Goal: Task Accomplishment & Management: Manage account settings

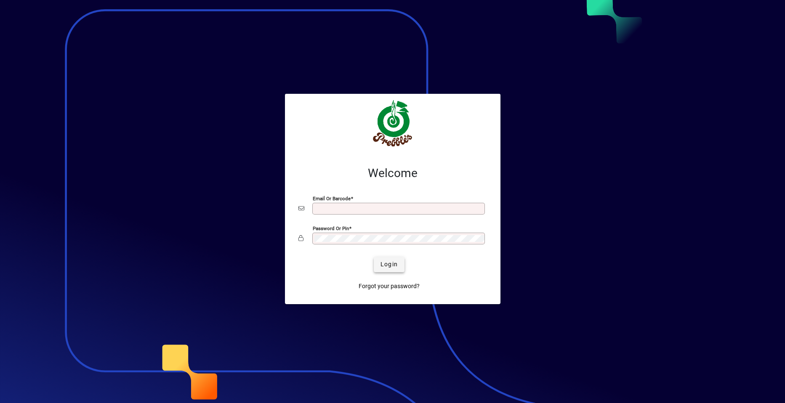
type input "**********"
click at [387, 264] on span "Login" at bounding box center [389, 264] width 17 height 9
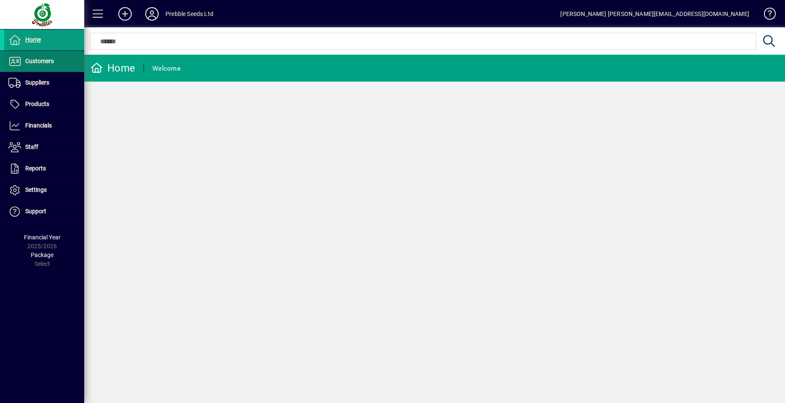
click at [58, 61] on span at bounding box center [44, 61] width 80 height 20
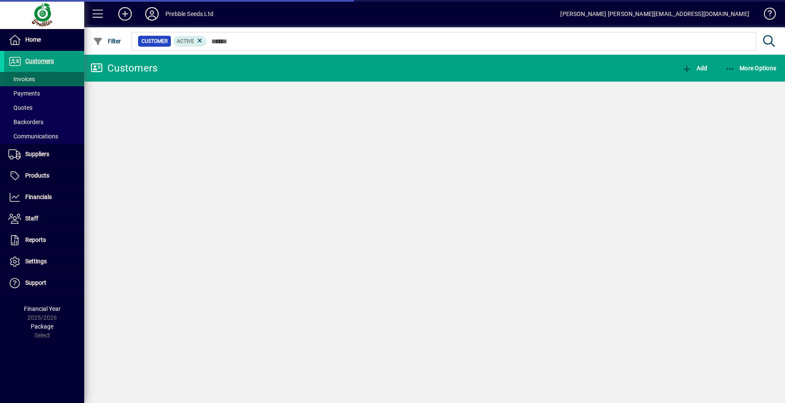
click at [58, 77] on span at bounding box center [44, 79] width 80 height 20
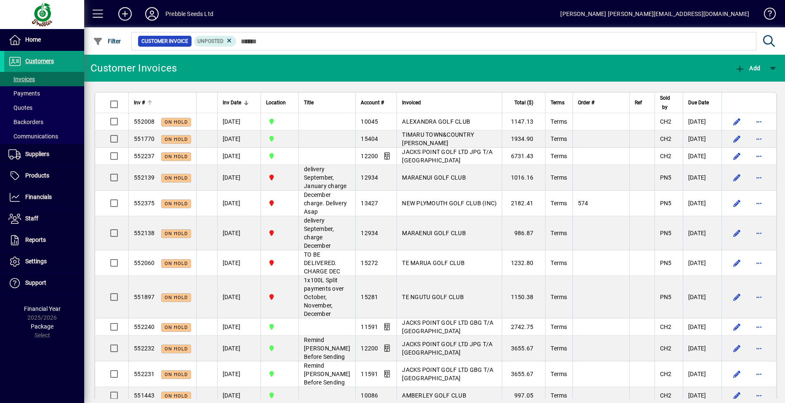
click at [147, 103] on div at bounding box center [149, 102] width 5 height 5
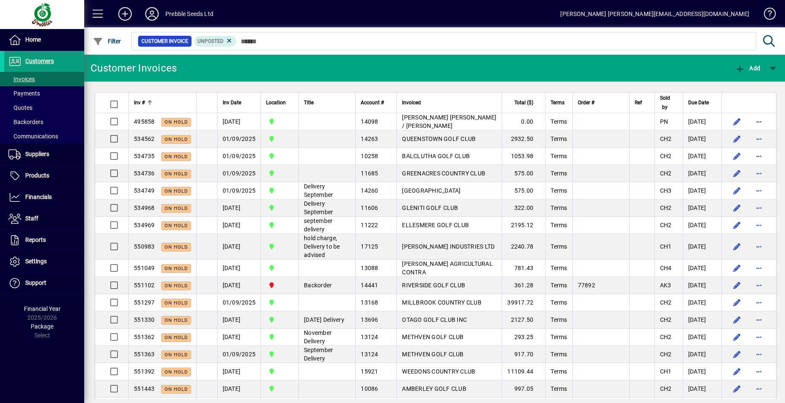
click at [145, 103] on span "Inv #" at bounding box center [139, 102] width 11 height 9
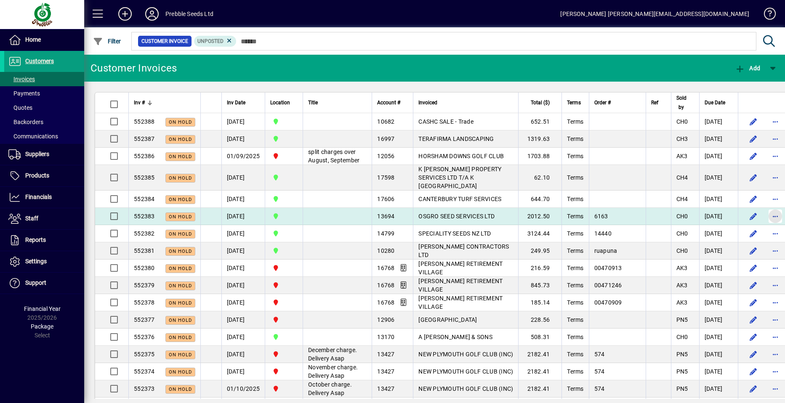
click at [766, 227] on span "button" at bounding box center [776, 216] width 20 height 20
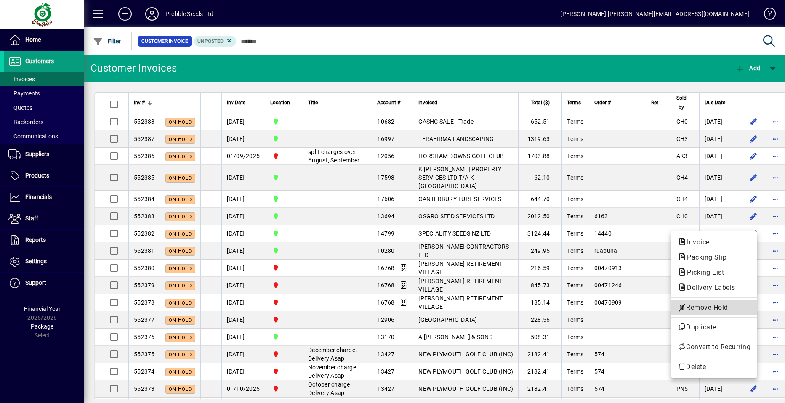
click at [702, 308] on span "Remove Hold" at bounding box center [714, 308] width 73 height 10
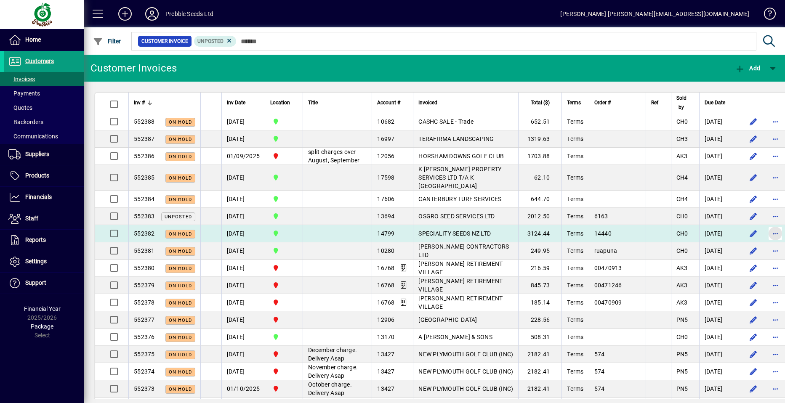
click at [766, 243] on span "button" at bounding box center [776, 234] width 20 height 20
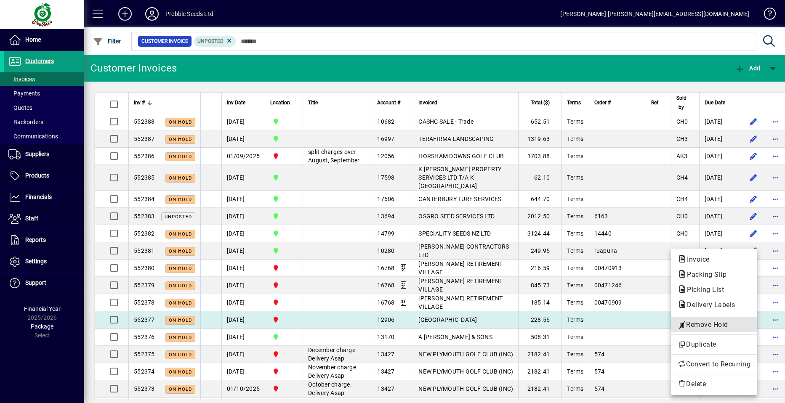
click at [706, 326] on span "Remove Hold" at bounding box center [714, 325] width 73 height 10
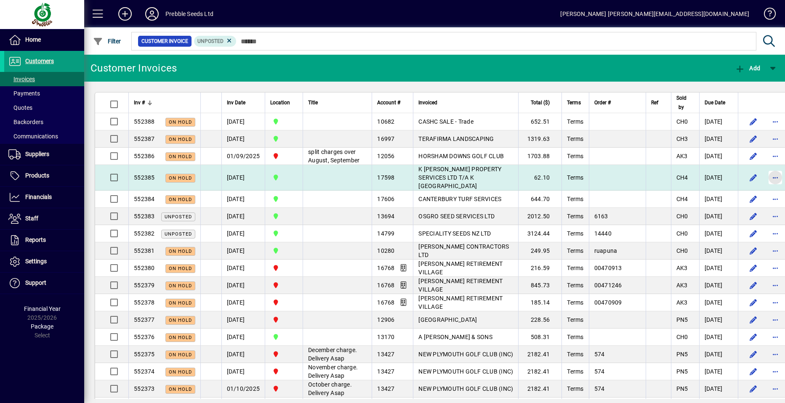
click at [766, 188] on span "button" at bounding box center [776, 178] width 20 height 20
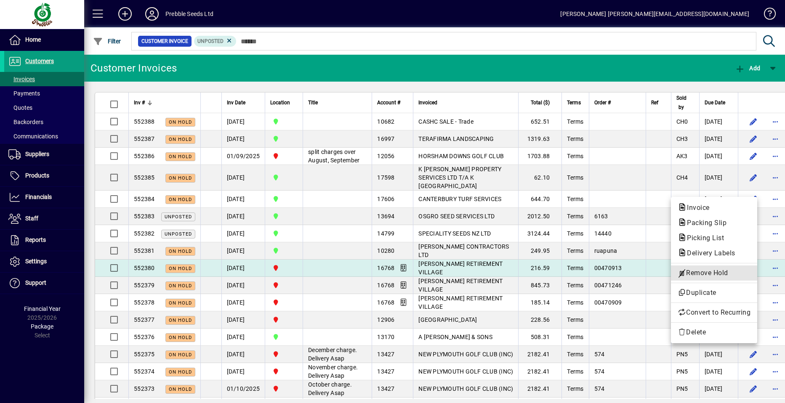
click at [705, 274] on span "Remove Hold" at bounding box center [714, 273] width 73 height 10
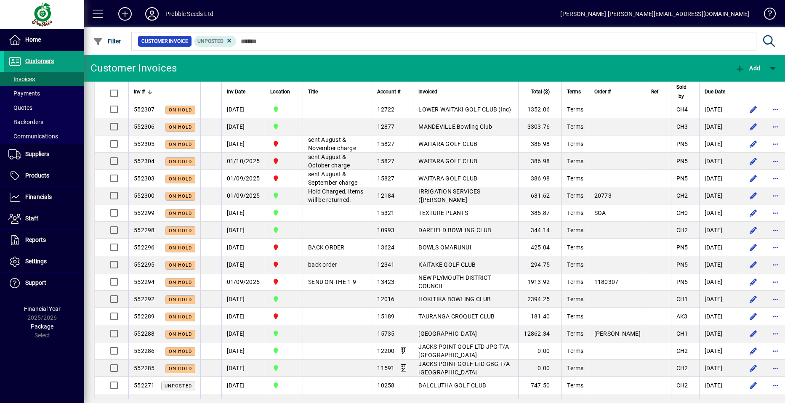
scroll to position [884, 0]
click at [766, 102] on span "button" at bounding box center [776, 92] width 20 height 20
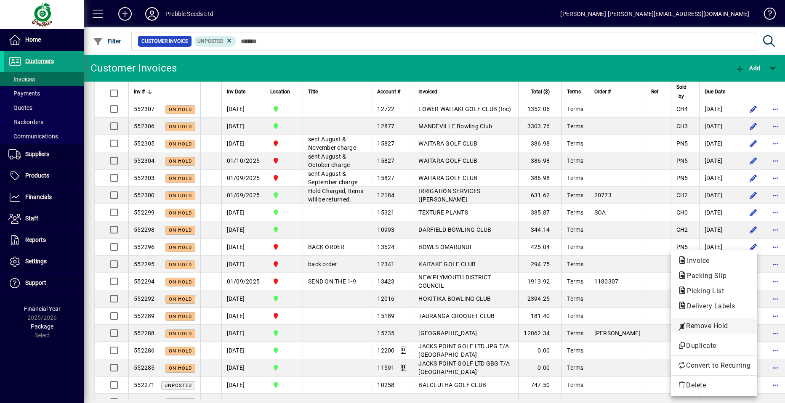
click at [708, 328] on span "Remove Hold" at bounding box center [714, 326] width 73 height 10
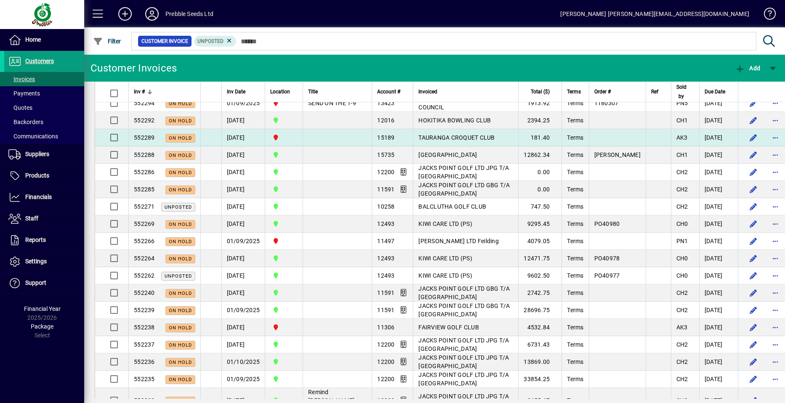
scroll to position [1053, 0]
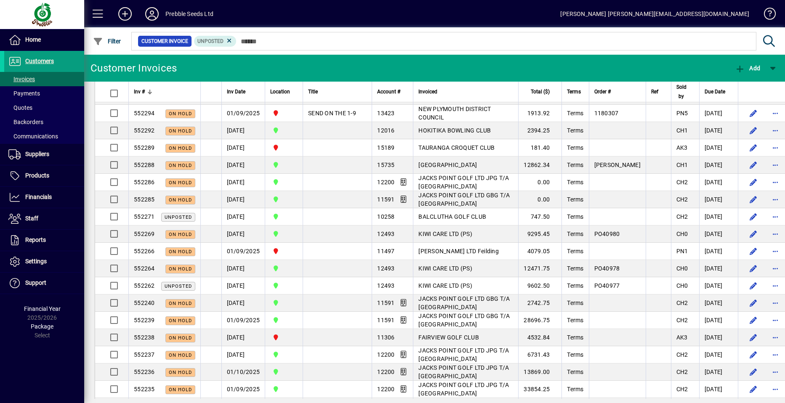
click at [766, 72] on span "button" at bounding box center [776, 61] width 20 height 20
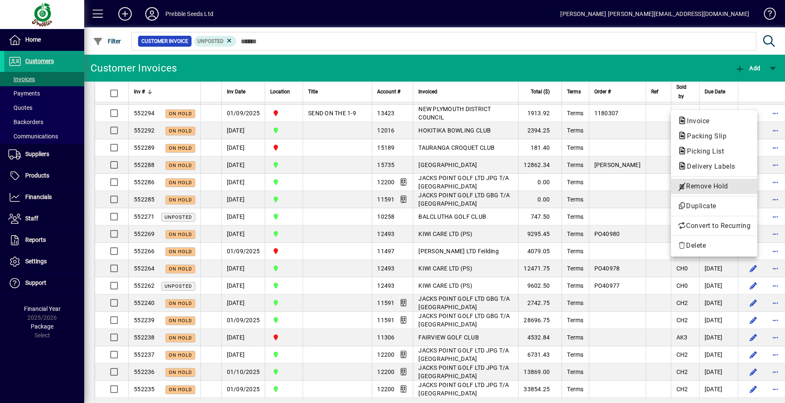
click at [697, 186] on span "Remove Hold" at bounding box center [714, 187] width 73 height 10
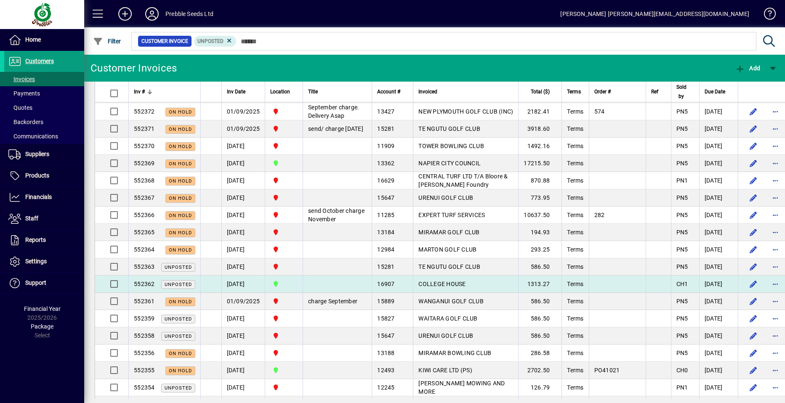
scroll to position [126, 0]
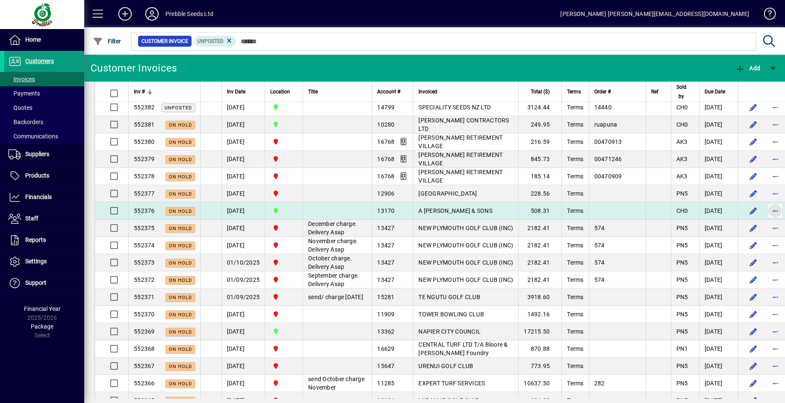
click at [766, 220] on span "button" at bounding box center [776, 211] width 20 height 20
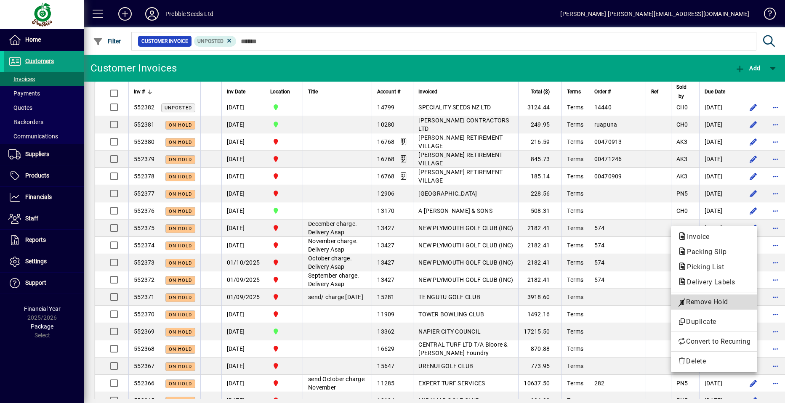
click at [697, 303] on span "Remove Hold" at bounding box center [714, 302] width 73 height 10
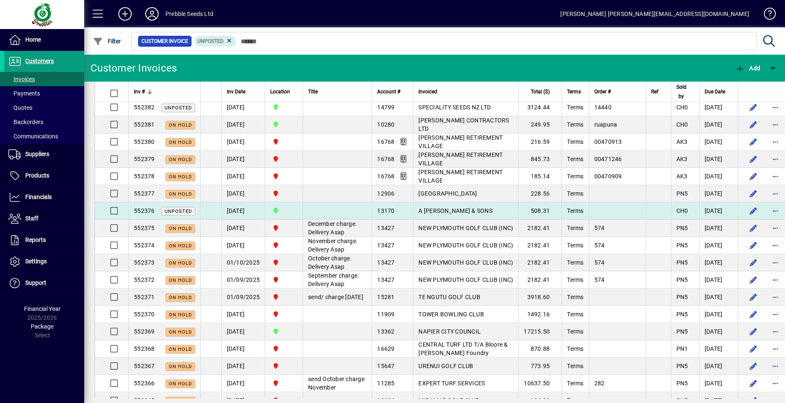
click at [419, 214] on span "A [PERSON_NAME] & SONS" at bounding box center [456, 211] width 74 height 7
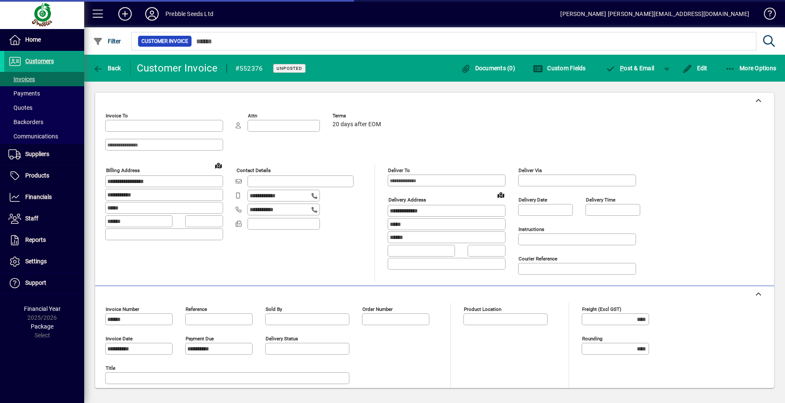
type input "**********"
type input "*********"
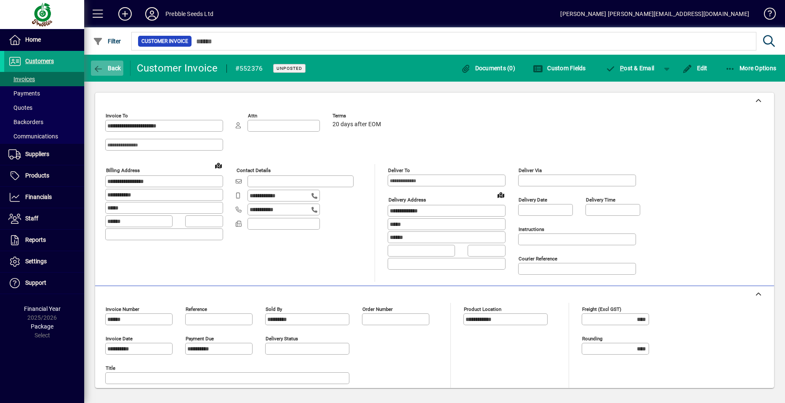
click at [105, 68] on span "Back" at bounding box center [107, 68] width 28 height 7
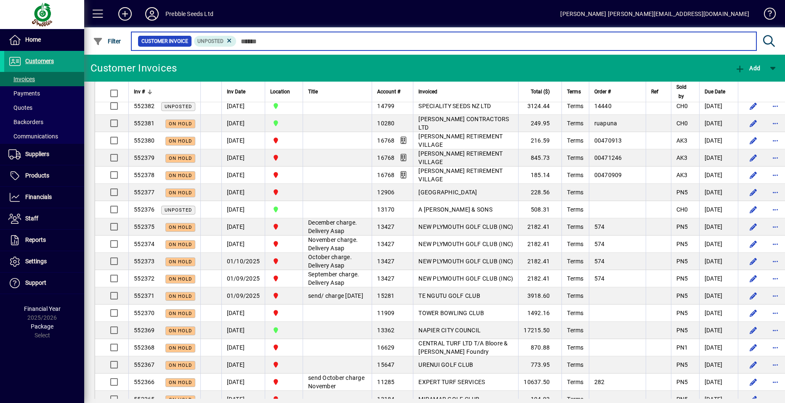
scroll to position [211, 0]
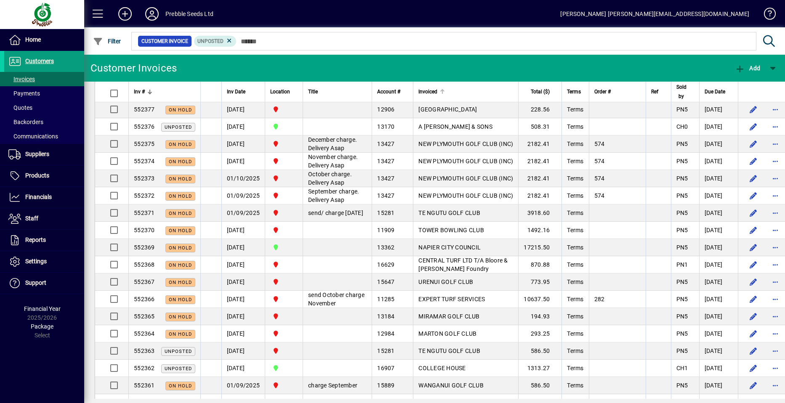
drag, startPoint x: 406, startPoint y: 91, endPoint x: 401, endPoint y: 93, distance: 5.3
click at [419, 91] on span "Invoiced" at bounding box center [428, 91] width 19 height 9
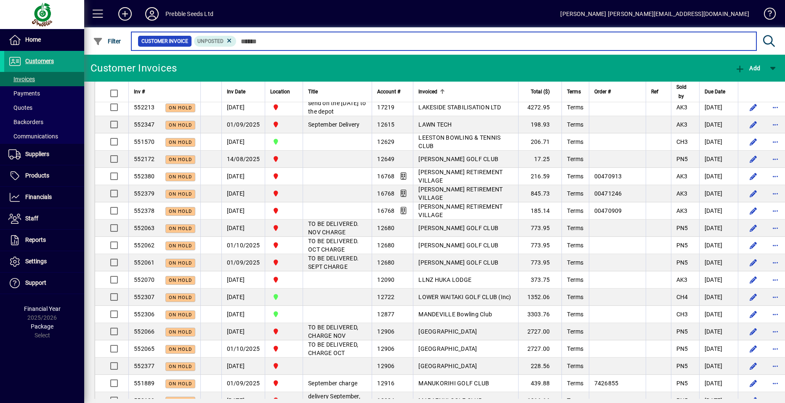
scroll to position [1306, 0]
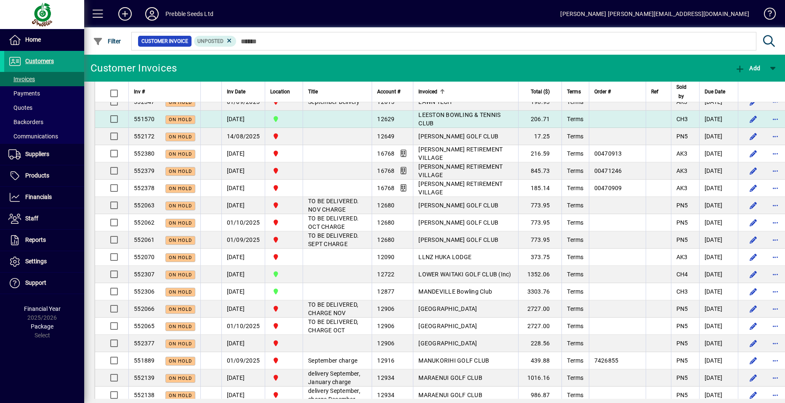
click at [239, 128] on td "[DATE]" at bounding box center [244, 119] width 44 height 17
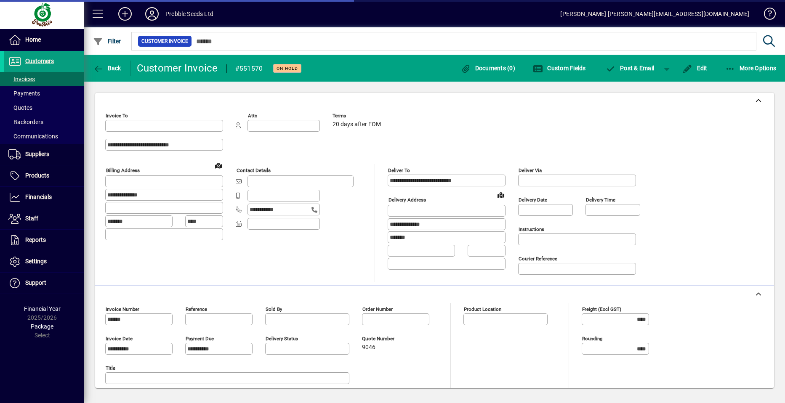
type input "**********"
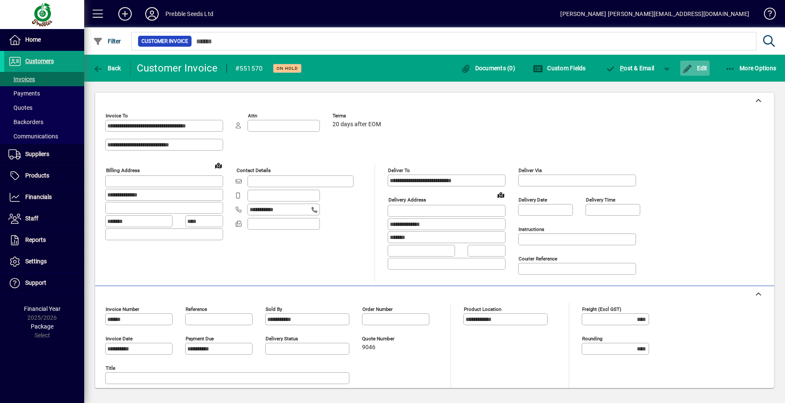
click at [697, 67] on span "Edit" at bounding box center [695, 68] width 25 height 7
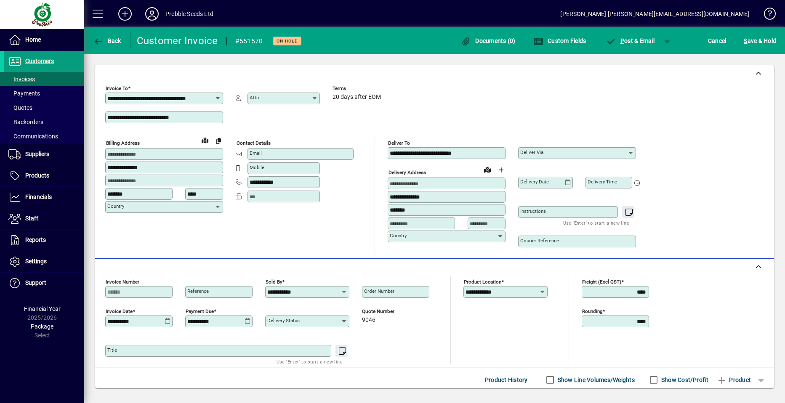
click at [168, 320] on icon at bounding box center [168, 321] width 6 height 7
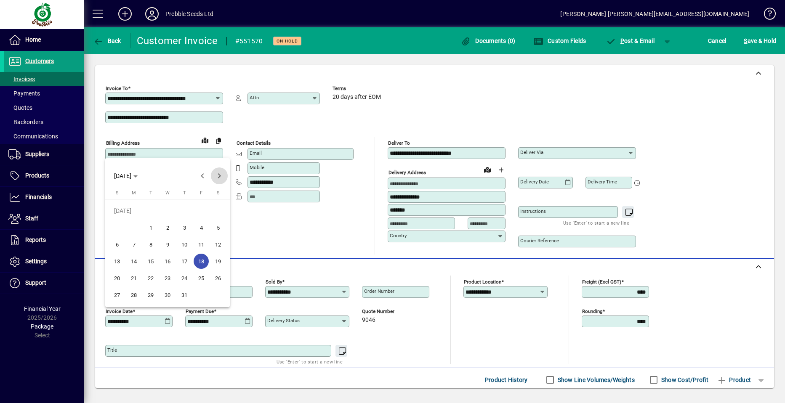
click at [218, 174] on span "Next month" at bounding box center [219, 176] width 17 height 17
click at [201, 258] on span "22" at bounding box center [201, 261] width 15 height 15
type input "**********"
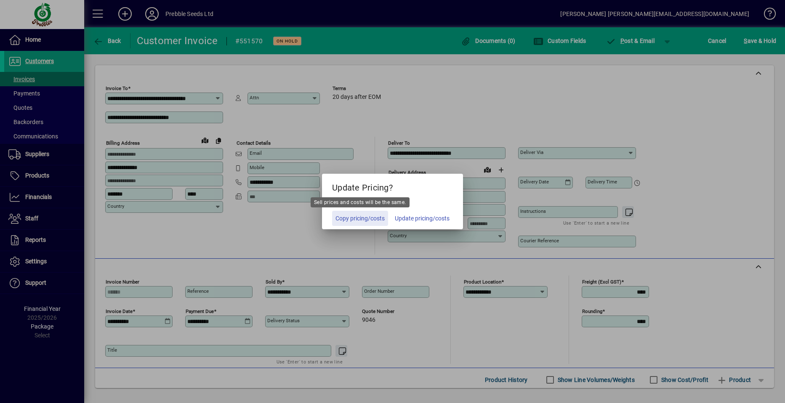
click at [342, 221] on span "Copy pricing/costs" at bounding box center [360, 218] width 49 height 9
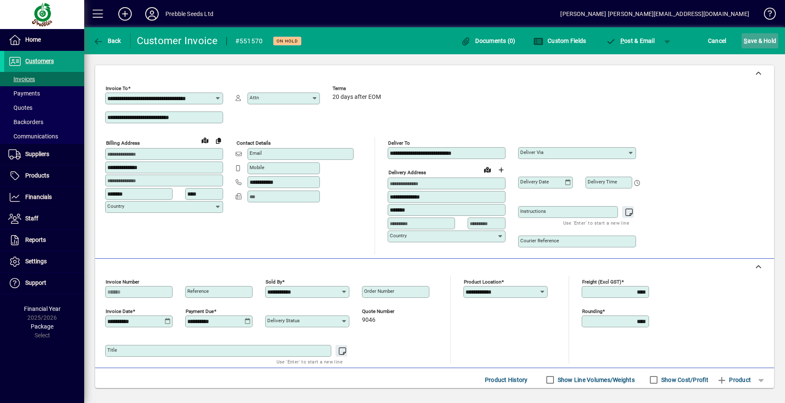
click at [753, 42] on span "S ave & Hold" at bounding box center [760, 40] width 32 height 13
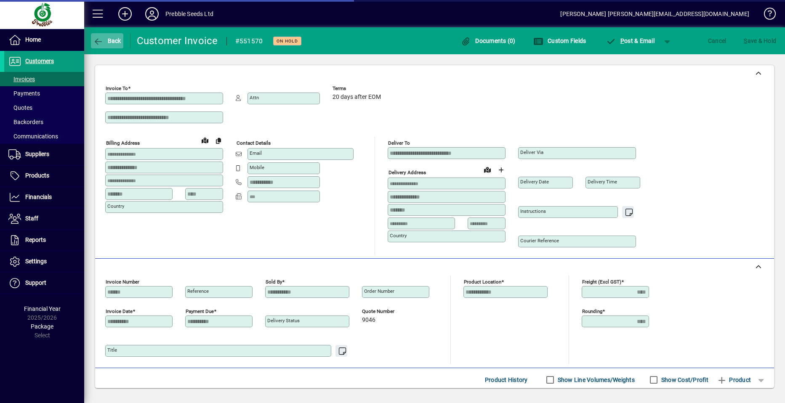
click at [108, 39] on span "Back" at bounding box center [107, 40] width 28 height 7
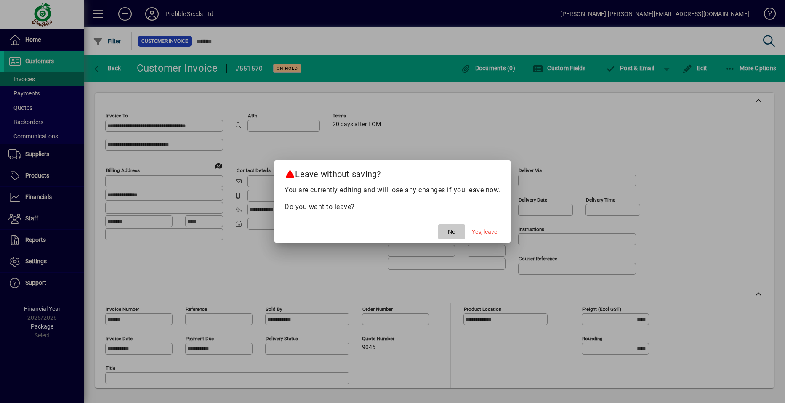
click at [445, 232] on span "button" at bounding box center [451, 232] width 27 height 20
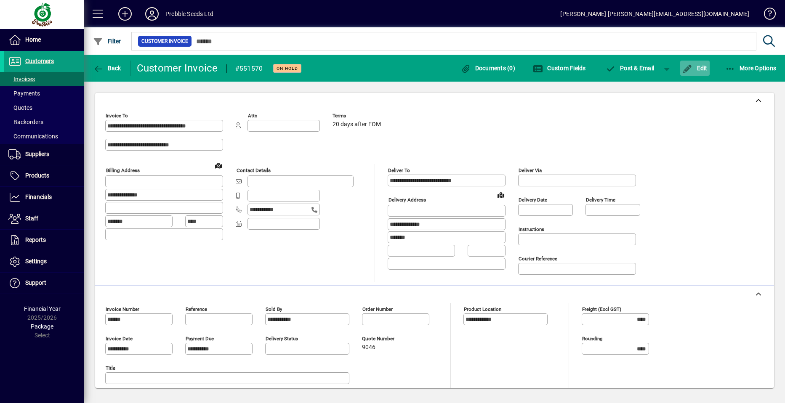
click at [697, 67] on span "Edit" at bounding box center [695, 68] width 25 height 7
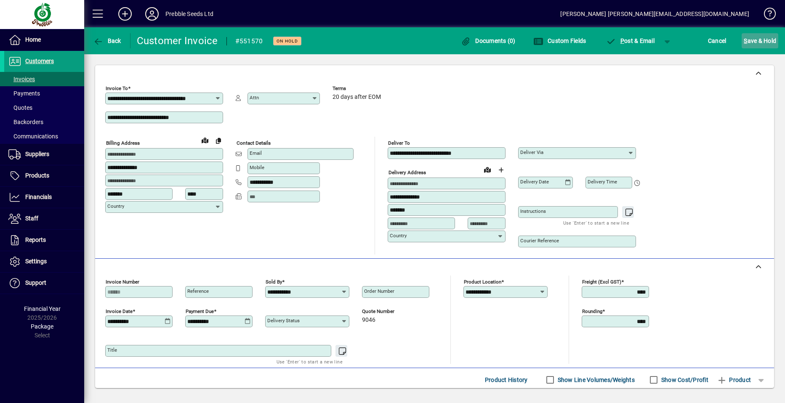
click at [761, 40] on span "S ave & Hold" at bounding box center [760, 40] width 32 height 13
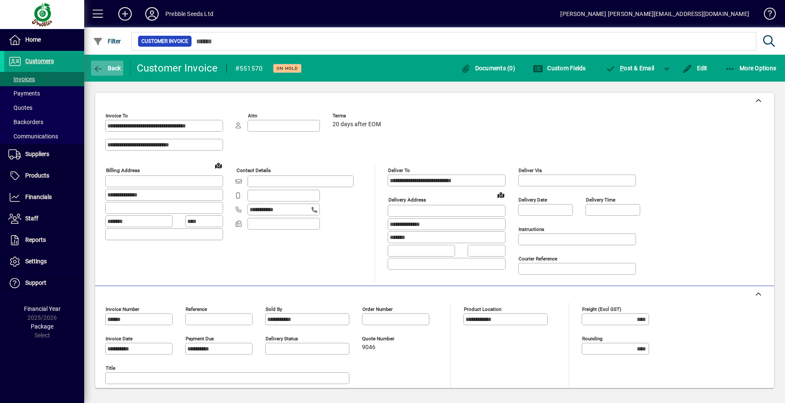
click at [110, 67] on span "Back" at bounding box center [107, 68] width 28 height 7
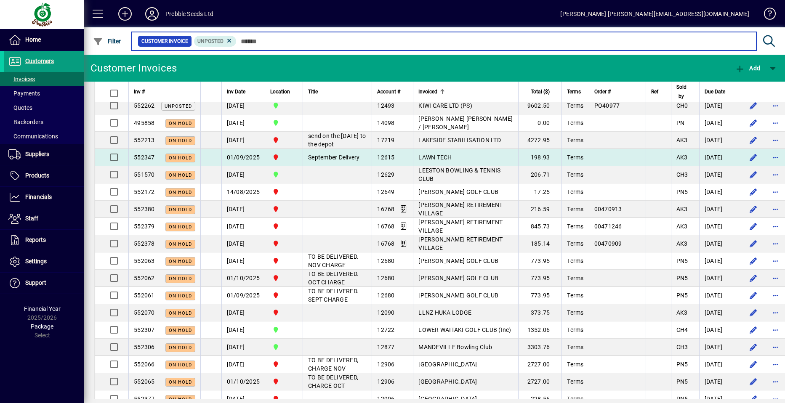
scroll to position [1263, 0]
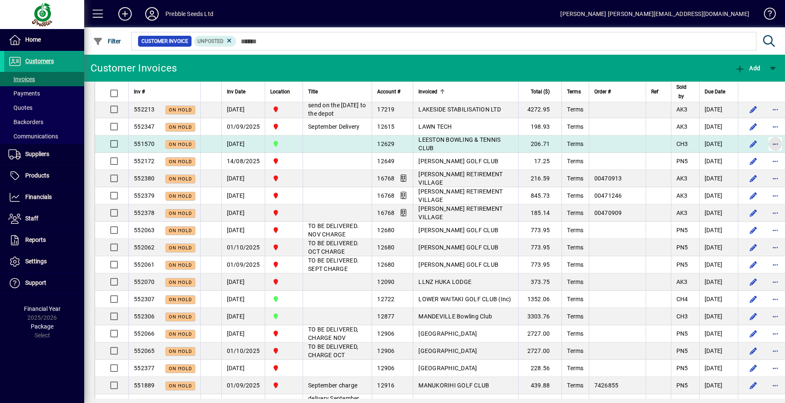
click at [766, 154] on span "button" at bounding box center [776, 144] width 20 height 20
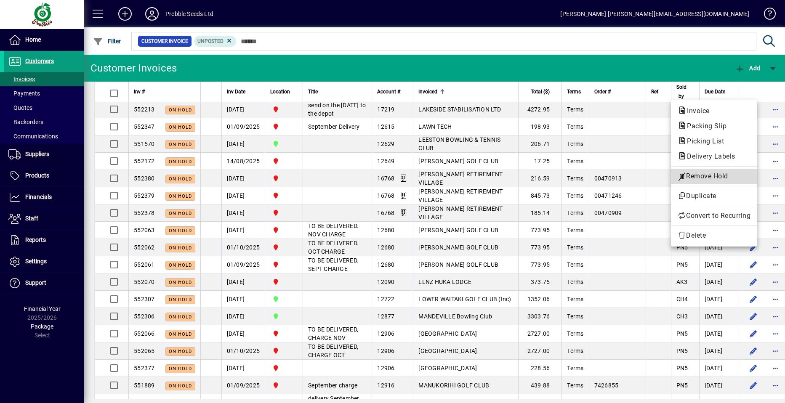
click at [699, 174] on span "Remove Hold" at bounding box center [714, 176] width 73 height 10
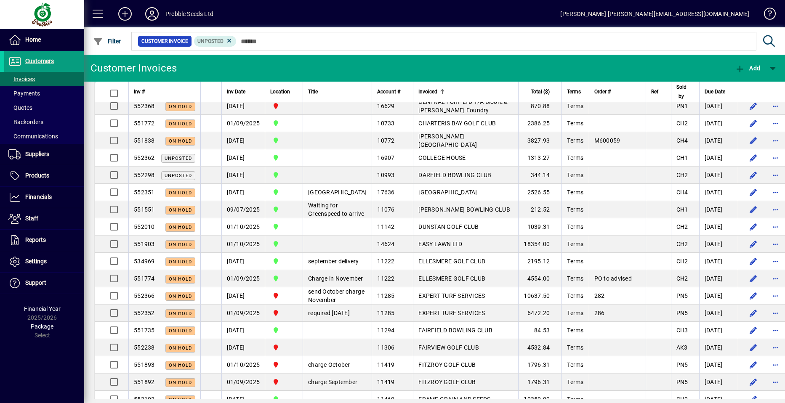
scroll to position [295, 0]
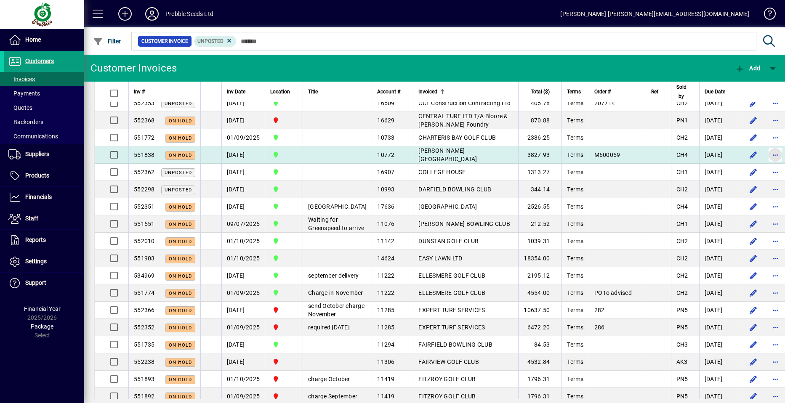
click at [766, 158] on span "button" at bounding box center [776, 155] width 20 height 20
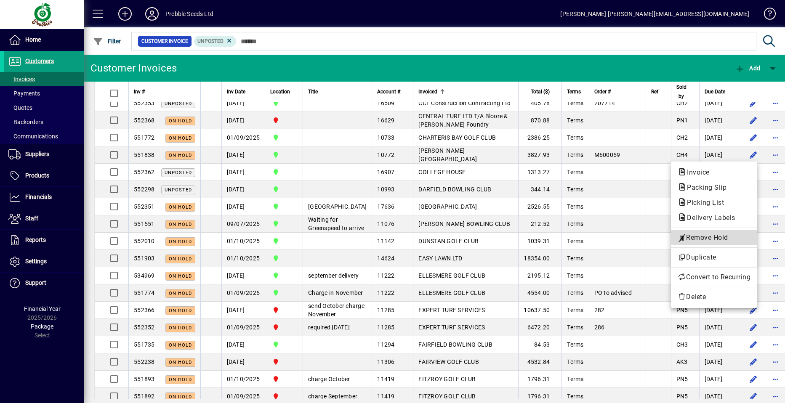
click at [699, 238] on span "Remove Hold" at bounding box center [714, 238] width 73 height 10
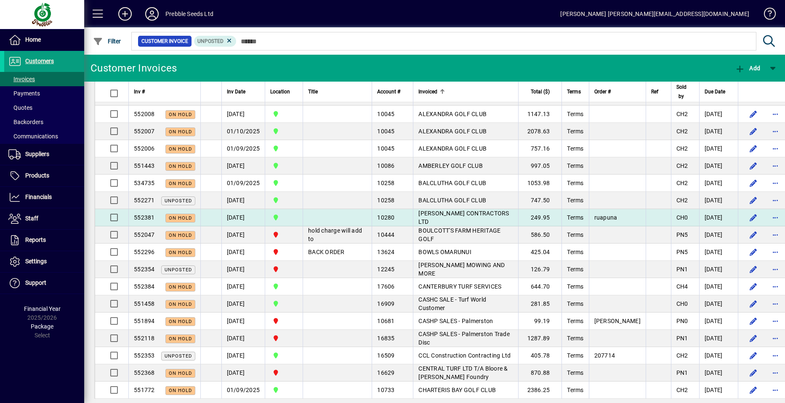
scroll to position [0, 0]
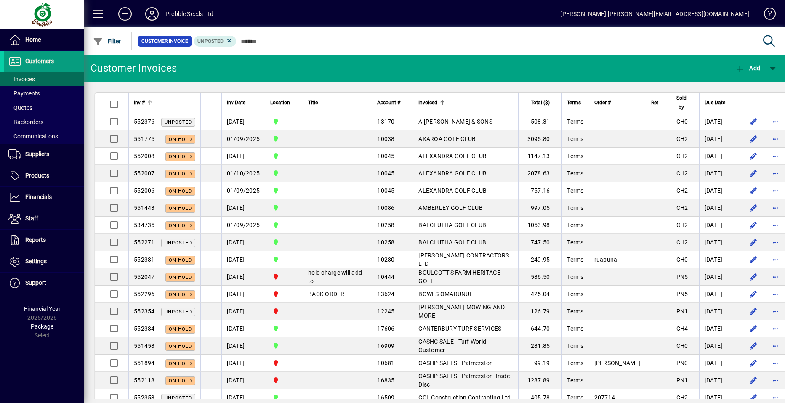
click at [143, 102] on span "Inv #" at bounding box center [139, 102] width 11 height 9
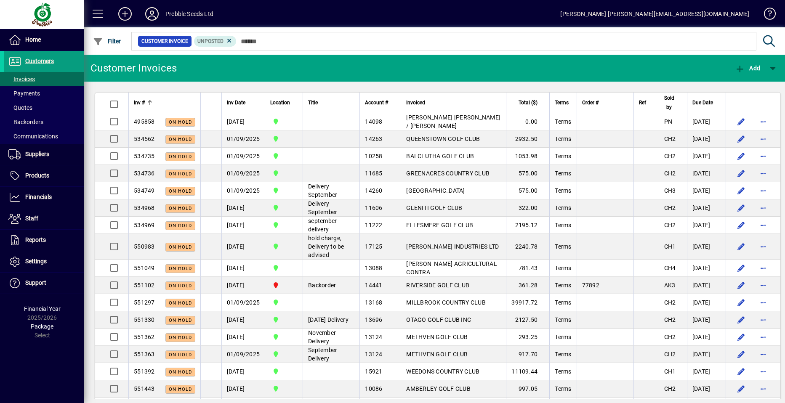
click at [143, 102] on span "Inv #" at bounding box center [139, 102] width 11 height 9
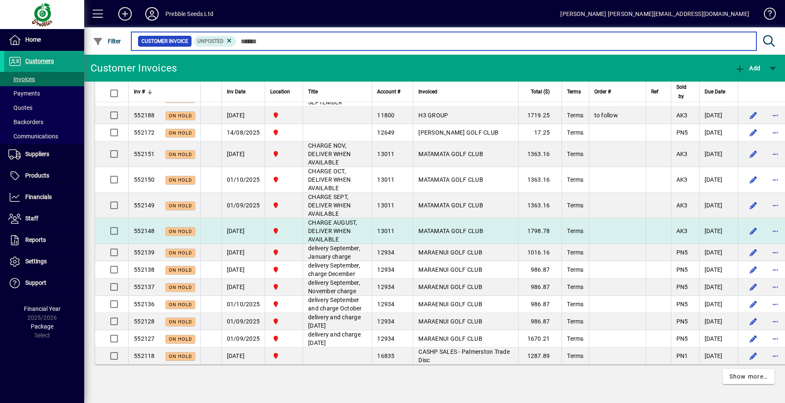
scroll to position [1930, 0]
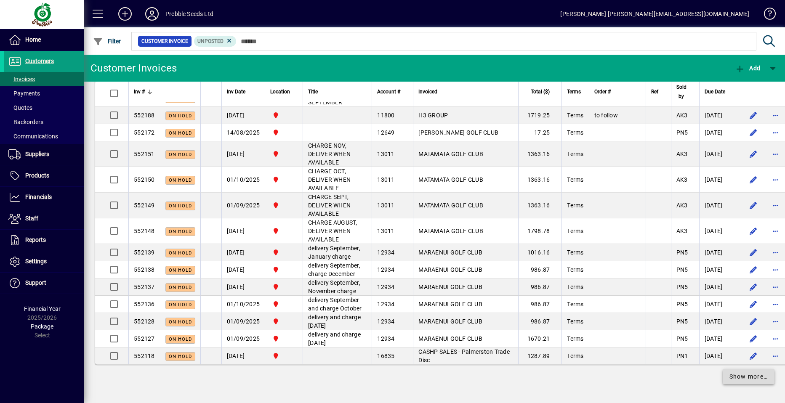
click at [730, 377] on span "Show more…" at bounding box center [749, 377] width 39 height 9
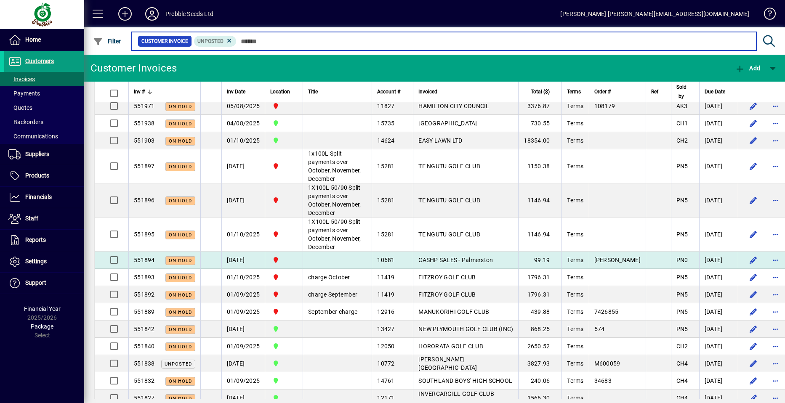
scroll to position [2214, 0]
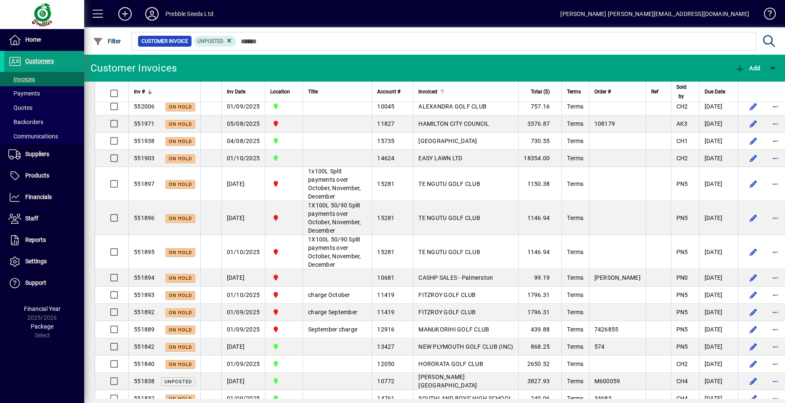
click at [419, 91] on span "Invoiced" at bounding box center [428, 91] width 19 height 9
